Goal: Transaction & Acquisition: Purchase product/service

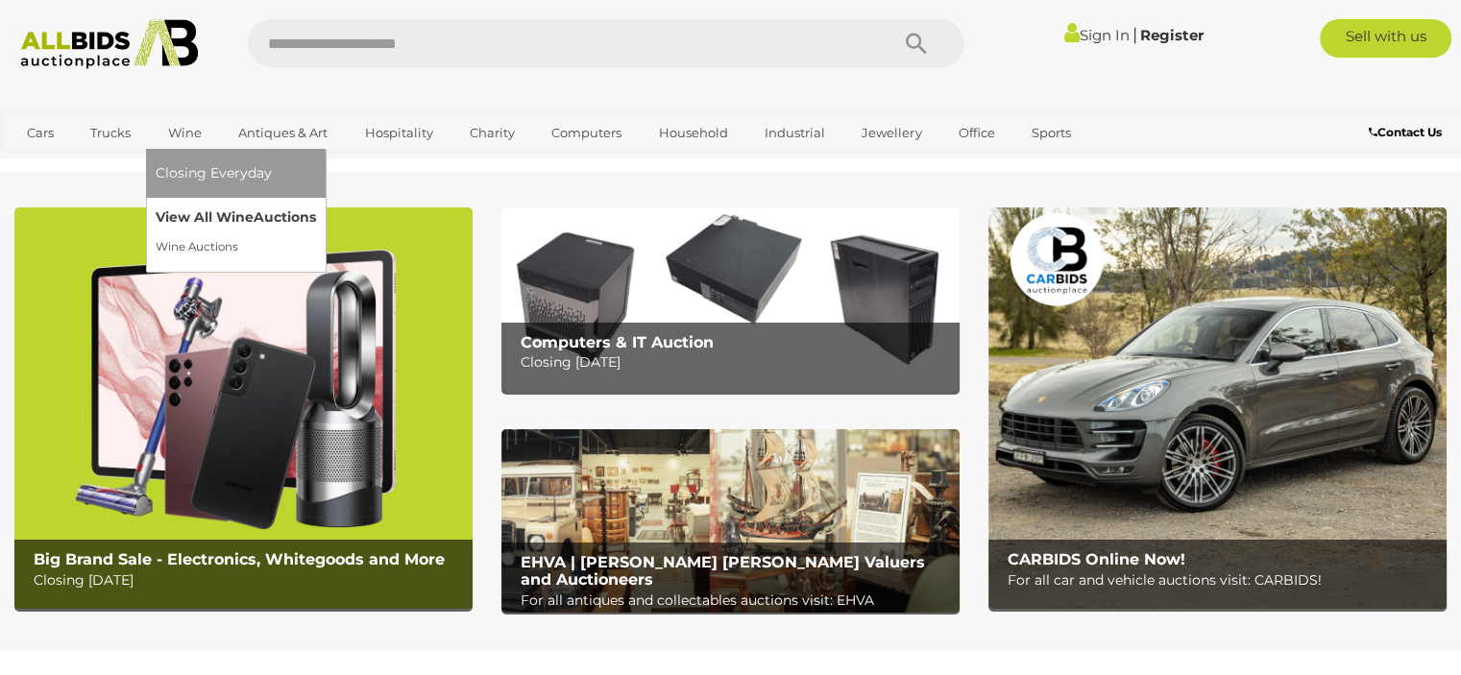
click at [190, 218] on link "View All Wine Auctions" at bounding box center [236, 218] width 160 height 30
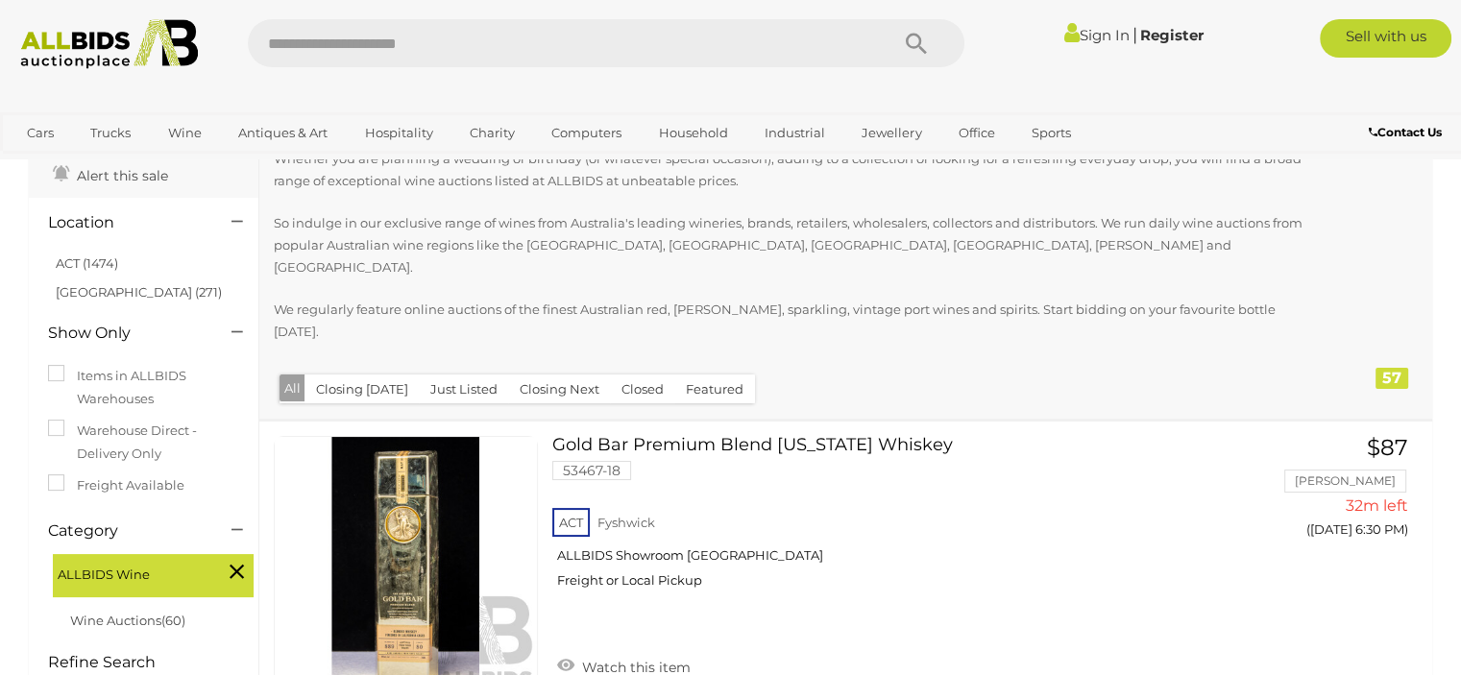
scroll to position [192, 0]
